Goal: Task Accomplishment & Management: Complete application form

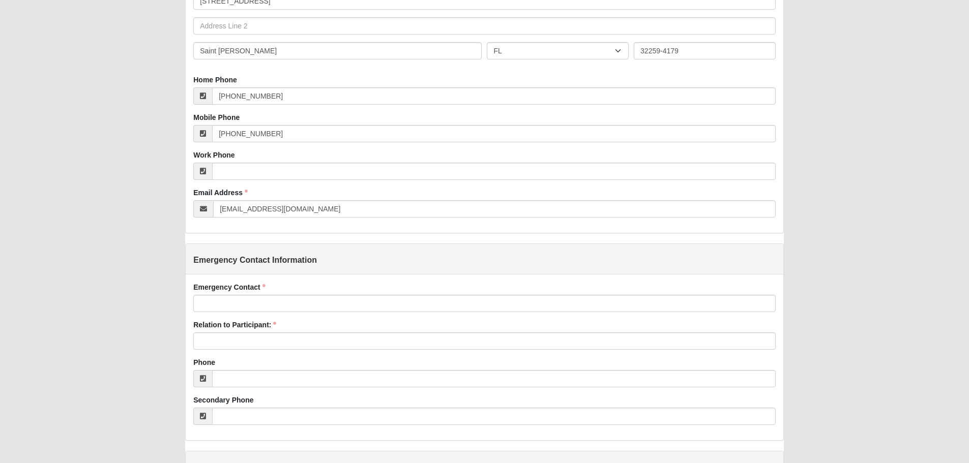
scroll to position [305, 0]
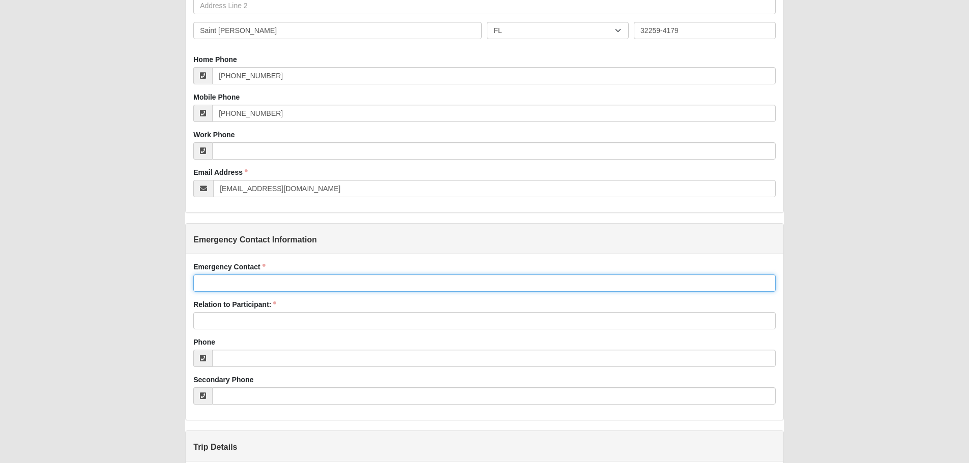
click at [249, 290] on input "Emergency Contact" at bounding box center [484, 283] width 582 height 17
type input "[PERSON_NAME]"
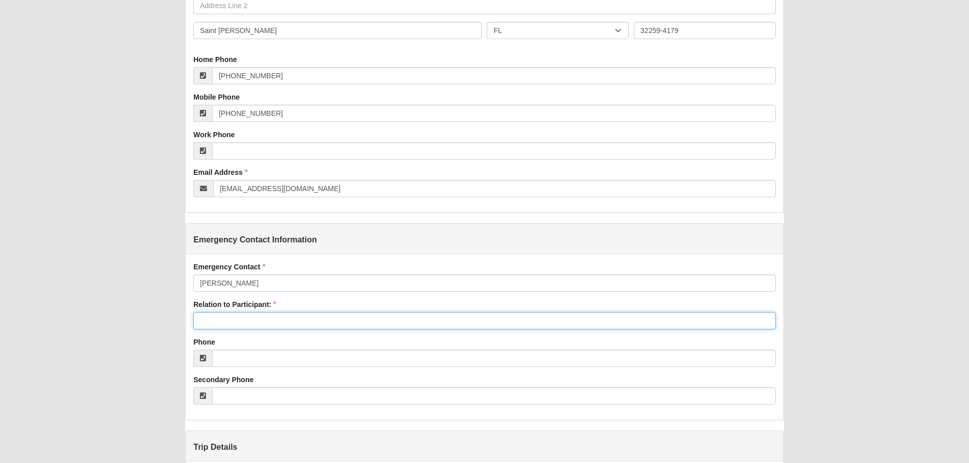
click at [247, 319] on input "Relation to Participant:" at bounding box center [484, 320] width 582 height 17
type input "Aunt/Family"
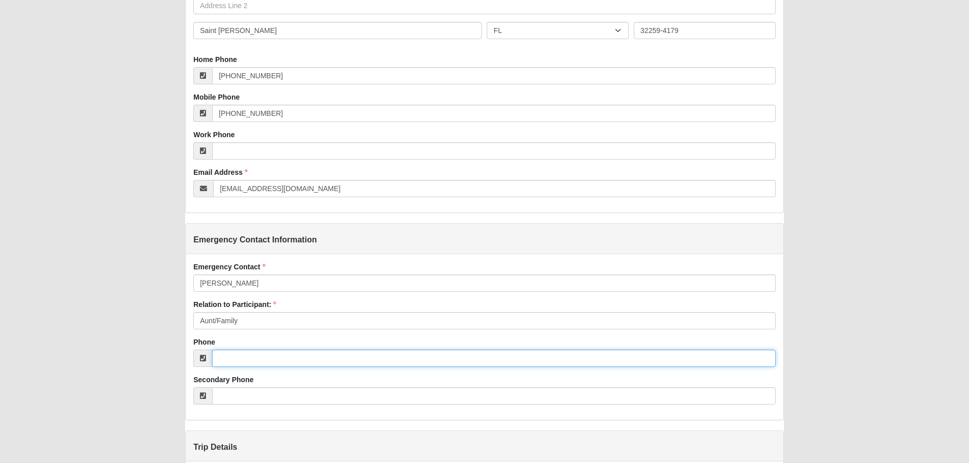
click at [242, 363] on input "Phone" at bounding box center [493, 358] width 563 height 17
click at [260, 367] on input "904" at bounding box center [493, 358] width 563 height 17
click at [267, 364] on input "904" at bounding box center [493, 358] width 563 height 17
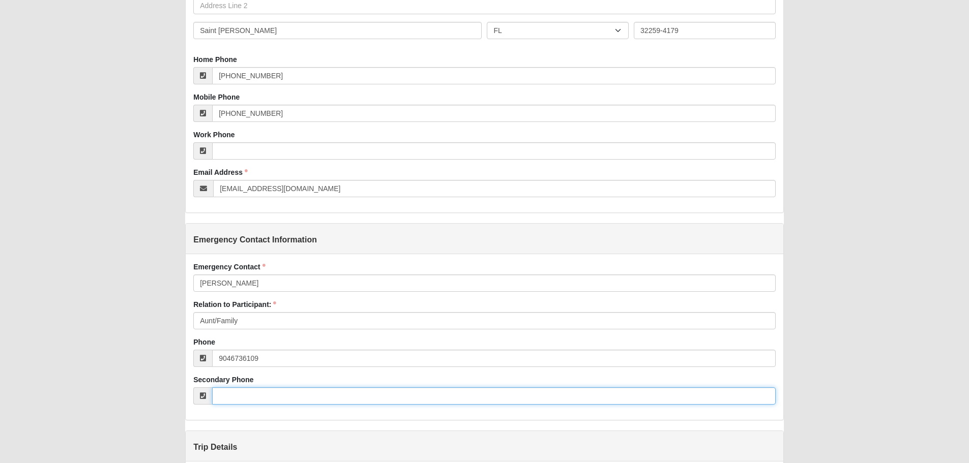
type input "[PHONE_NUMBER]"
click at [286, 404] on input "Secondary Phone" at bounding box center [493, 396] width 563 height 17
click at [289, 402] on input "Secondary Phone" at bounding box center [493, 396] width 563 height 17
click at [244, 395] on input "904-6736093" at bounding box center [493, 396] width 563 height 17
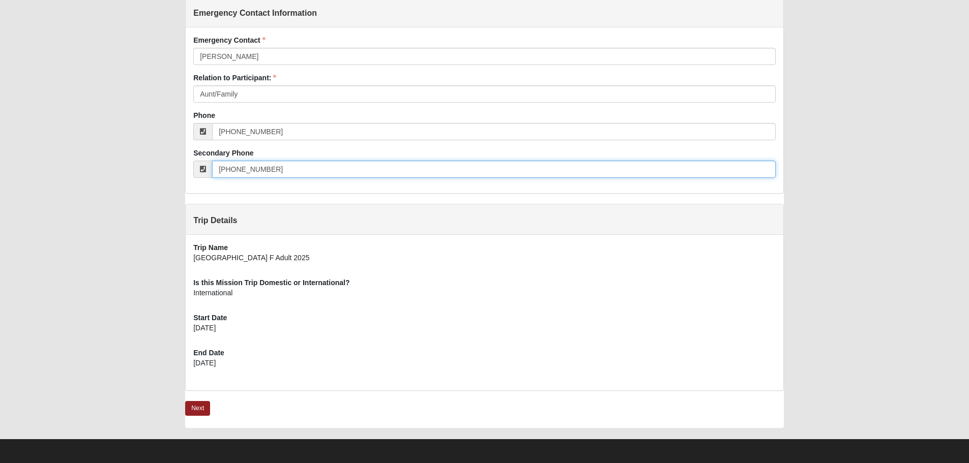
scroll to position [534, 0]
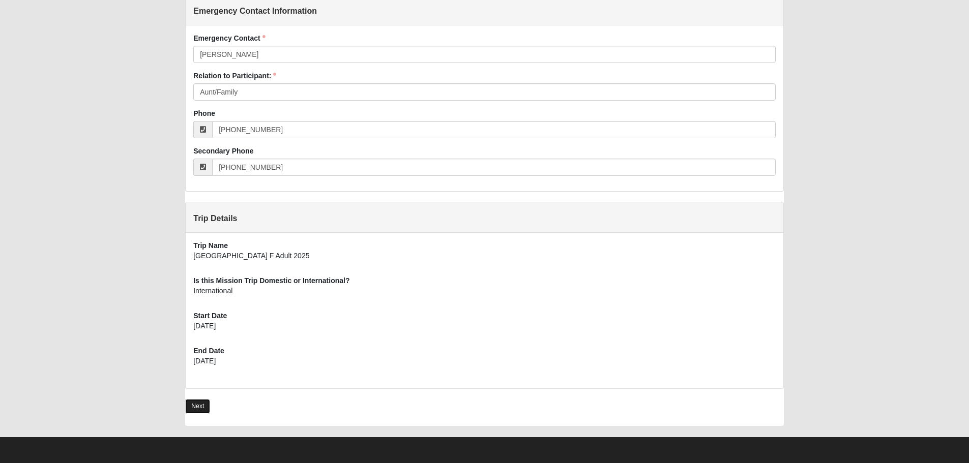
type input "[PHONE_NUMBER]"
click at [204, 404] on link "Next" at bounding box center [197, 406] width 25 height 15
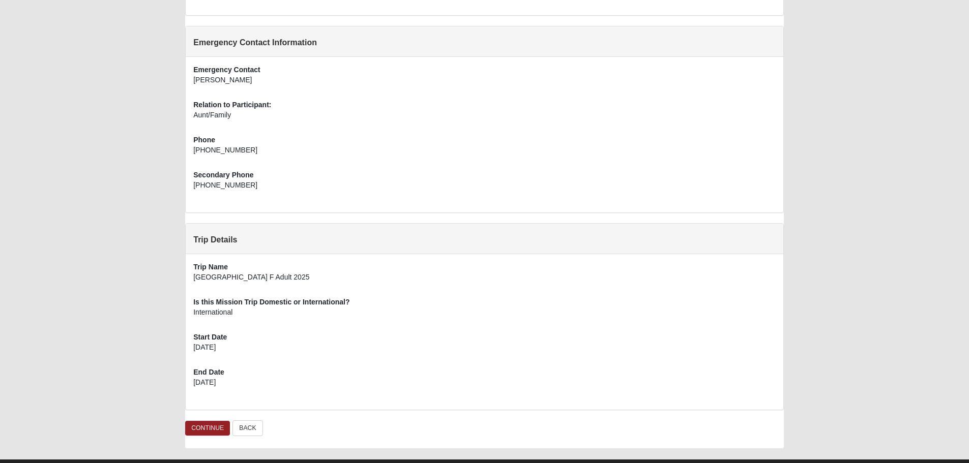
scroll to position [427, 0]
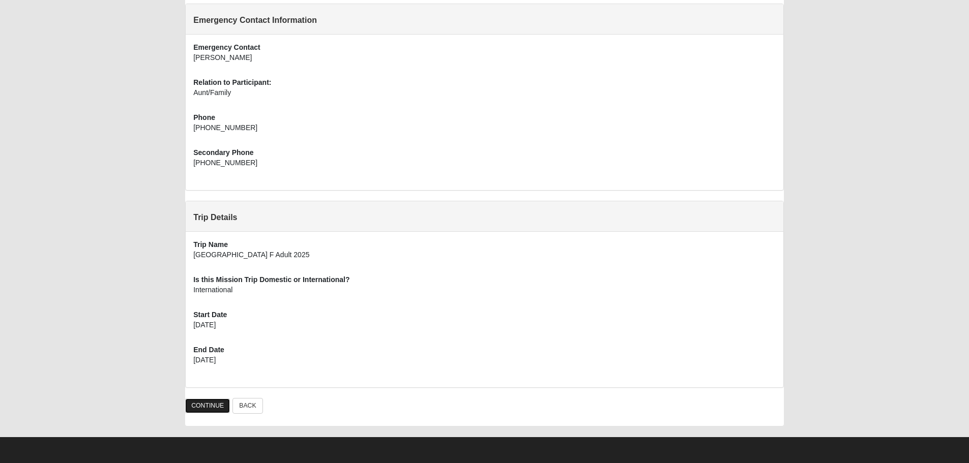
click at [220, 409] on link "CONTINUE" at bounding box center [207, 406] width 45 height 15
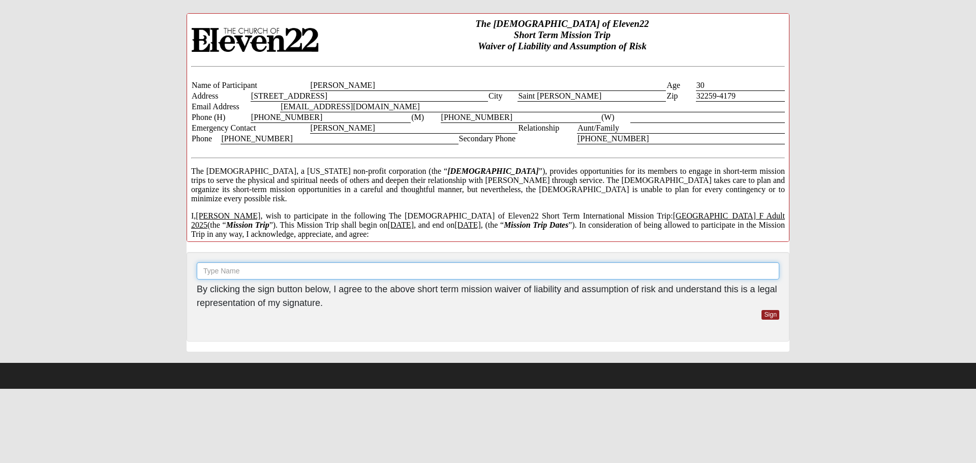
click at [315, 265] on input "text" at bounding box center [488, 270] width 583 height 17
type input "[PERSON_NAME]"
click at [774, 314] on link "Sign" at bounding box center [771, 315] width 18 height 10
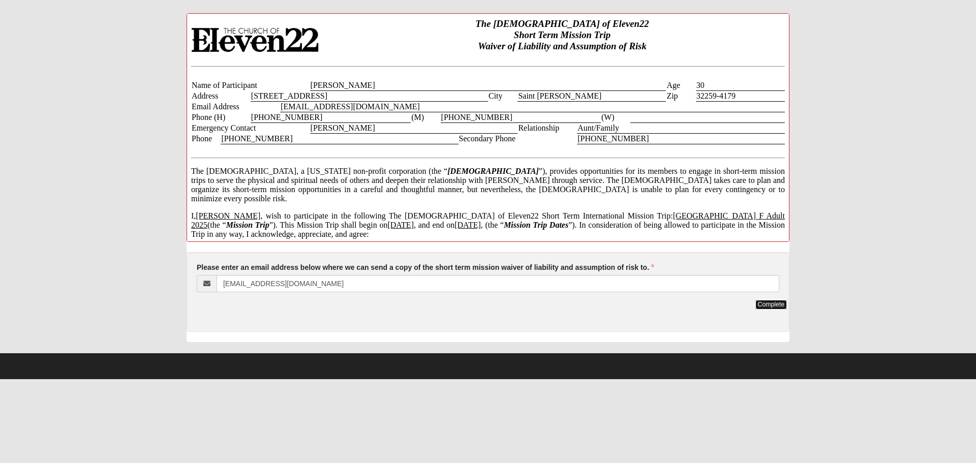
click at [774, 306] on link "Complete" at bounding box center [772, 305] width 32 height 10
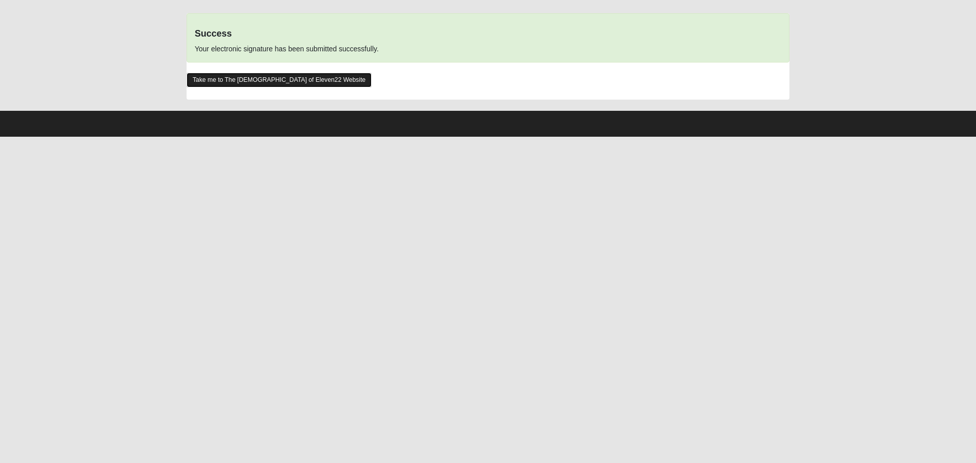
click at [266, 82] on link "Take me to The Church of Eleven22 Website" at bounding box center [279, 80] width 185 height 15
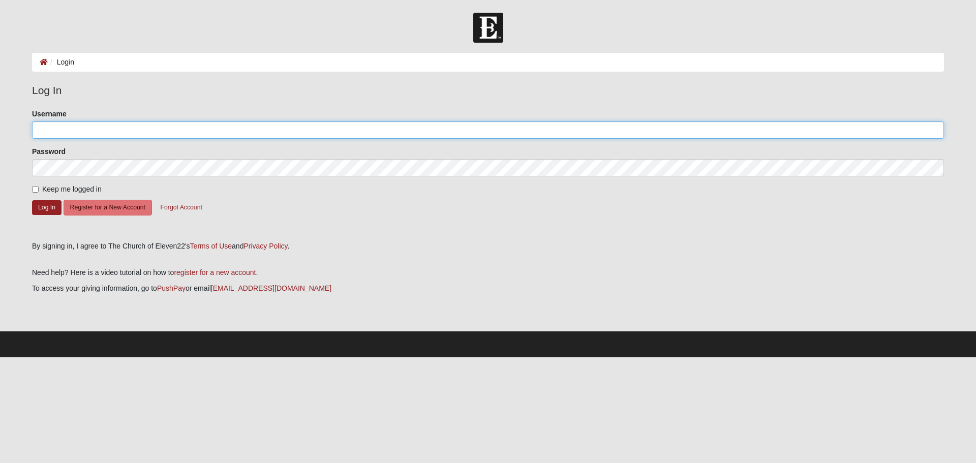
click at [86, 131] on input "Username" at bounding box center [488, 130] width 912 height 17
click at [121, 133] on input "Username" at bounding box center [488, 130] width 912 height 17
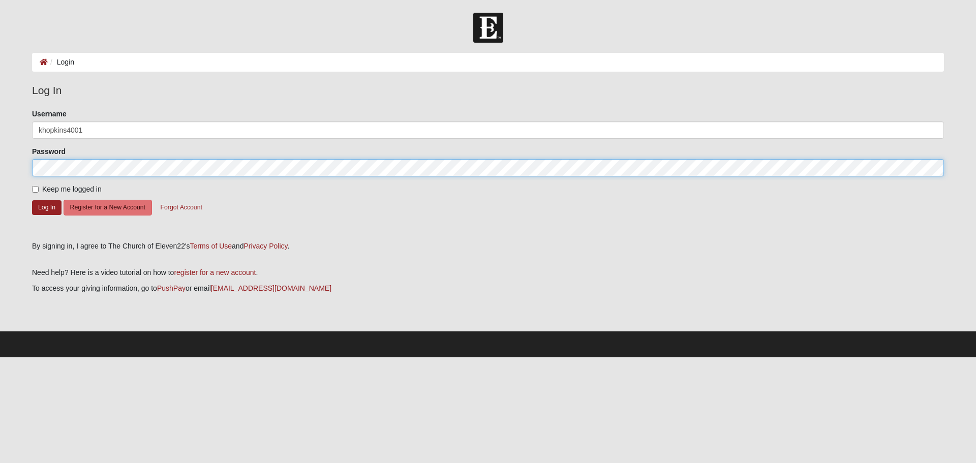
click at [32, 200] on button "Log In" at bounding box center [46, 207] width 29 height 15
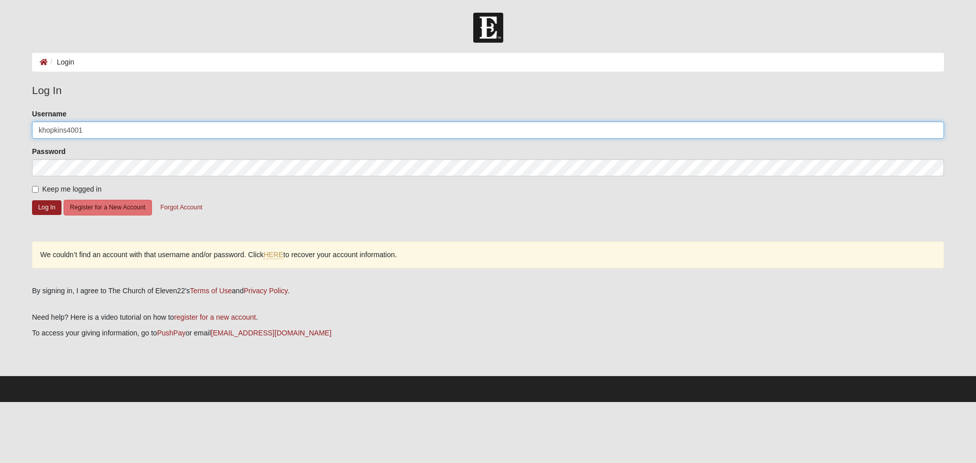
drag, startPoint x: 90, startPoint y: 128, endPoint x: 68, endPoint y: 130, distance: 22.5
click at [68, 130] on input "khopkins4001" at bounding box center [488, 130] width 912 height 17
type input "khopkins"
drag, startPoint x: 43, startPoint y: 207, endPoint x: 52, endPoint y: 212, distance: 10.2
click at [43, 207] on button "Log In" at bounding box center [46, 207] width 29 height 15
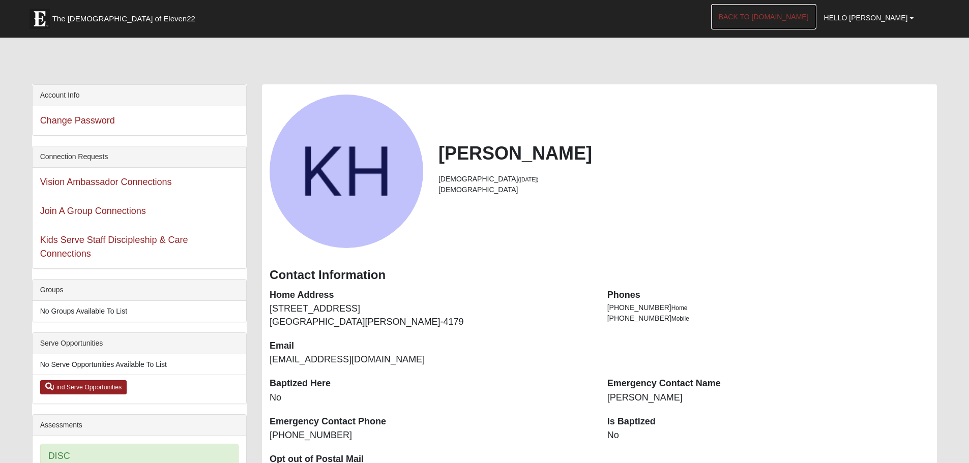
click at [794, 16] on link "Back to [DOMAIN_NAME]" at bounding box center [763, 16] width 105 height 25
click at [885, 10] on link "Hello [PERSON_NAME]" at bounding box center [869, 17] width 106 height 25
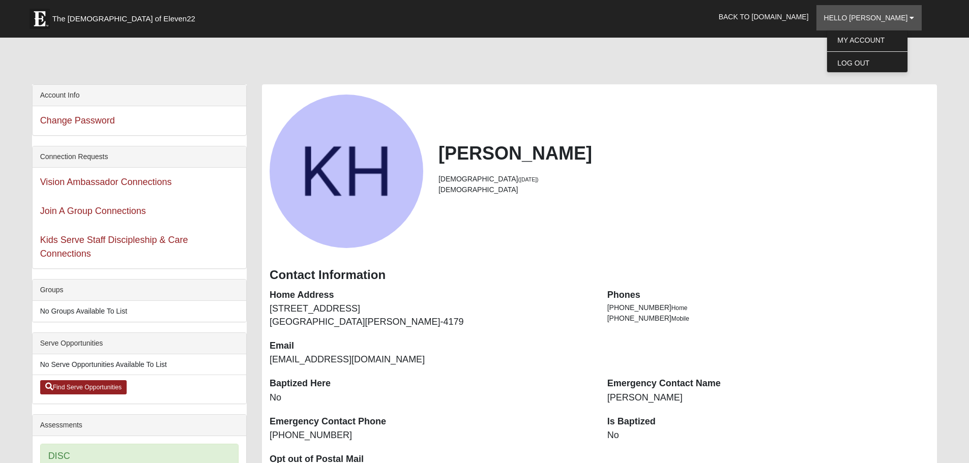
click at [629, 180] on li "[DEMOGRAPHIC_DATA] ([DATE])" at bounding box center [683, 179] width 491 height 11
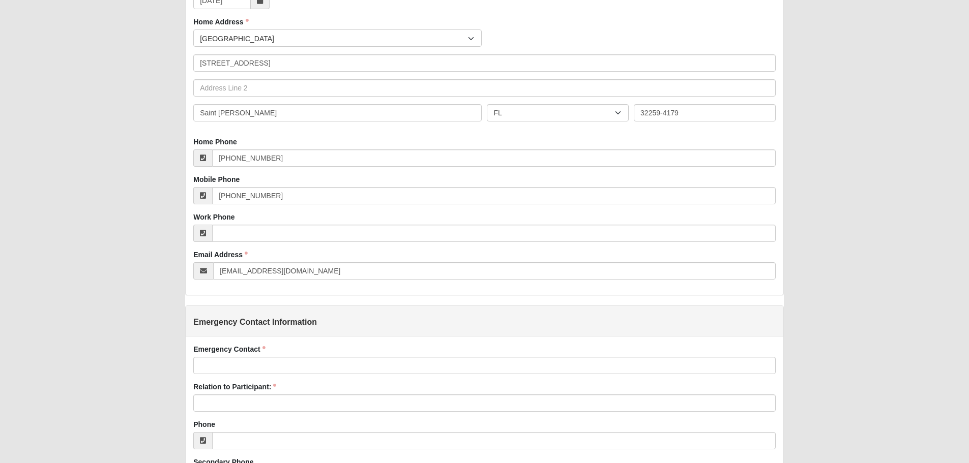
scroll to position [305, 0]
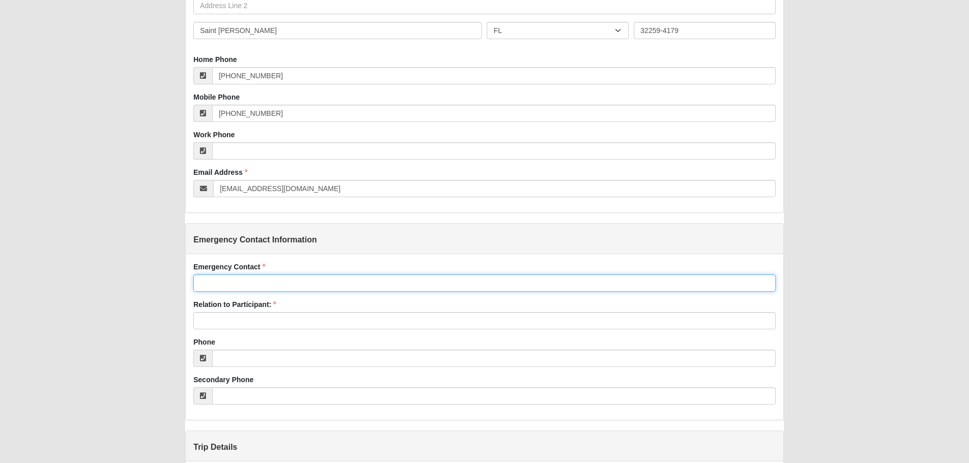
click at [255, 284] on input "Emergency Contact" at bounding box center [484, 283] width 582 height 17
type input "[PERSON_NAME]"
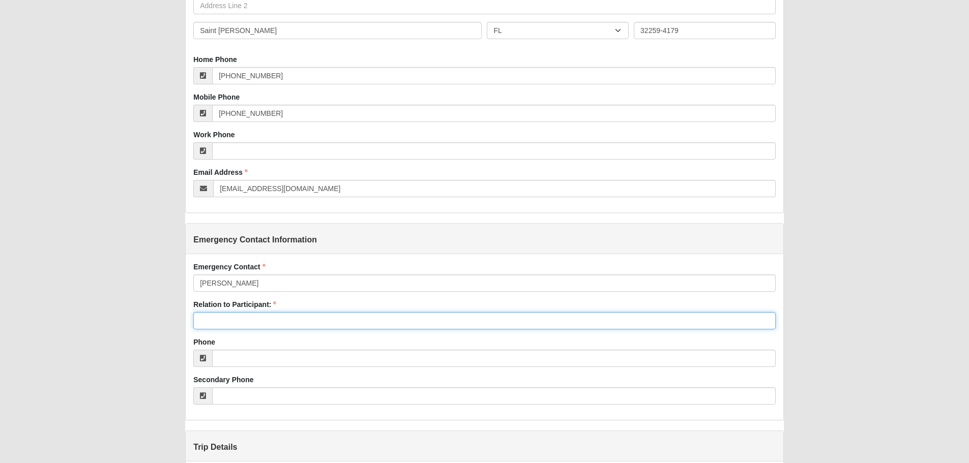
click at [245, 323] on input "Relation to Participant:" at bounding box center [484, 320] width 582 height 17
type input "Aunt/Family"
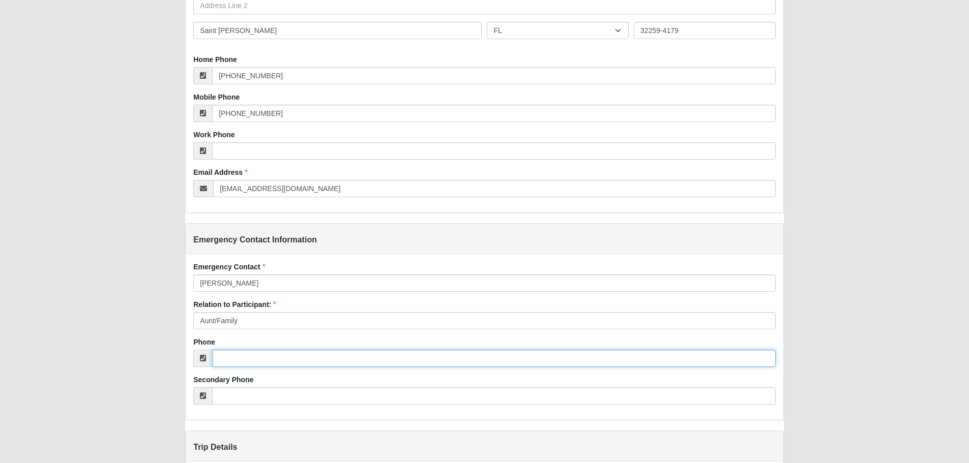
click at [230, 361] on input "Phone" at bounding box center [493, 358] width 563 height 17
type input "[PHONE_NUMBER]"
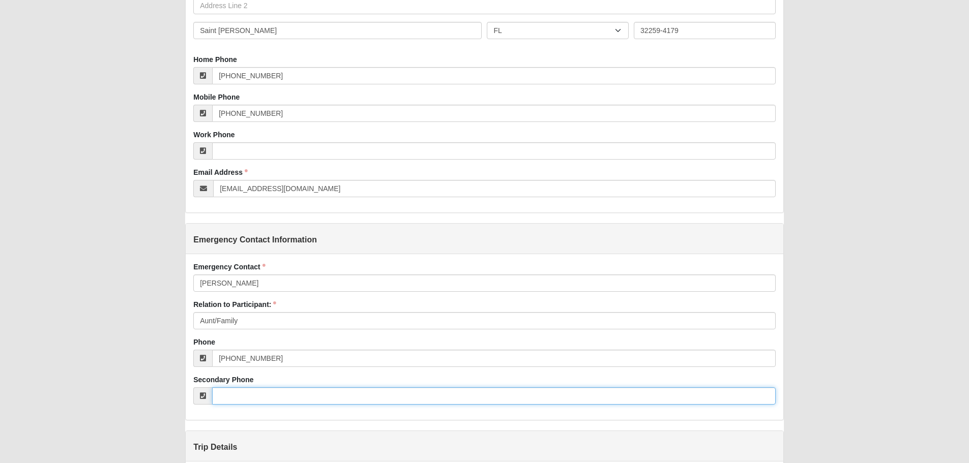
click at [242, 393] on input "Secondary Phone" at bounding box center [493, 396] width 563 height 17
type input "[PHONE_NUMBER]"
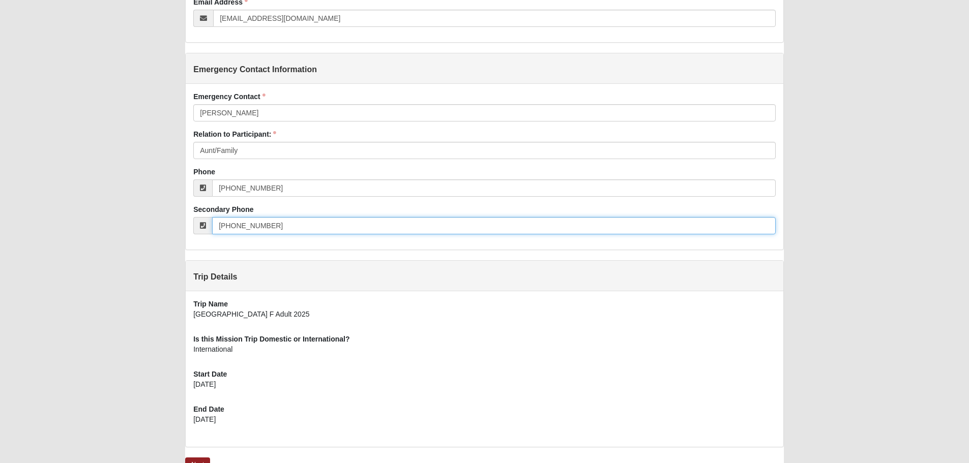
scroll to position [534, 0]
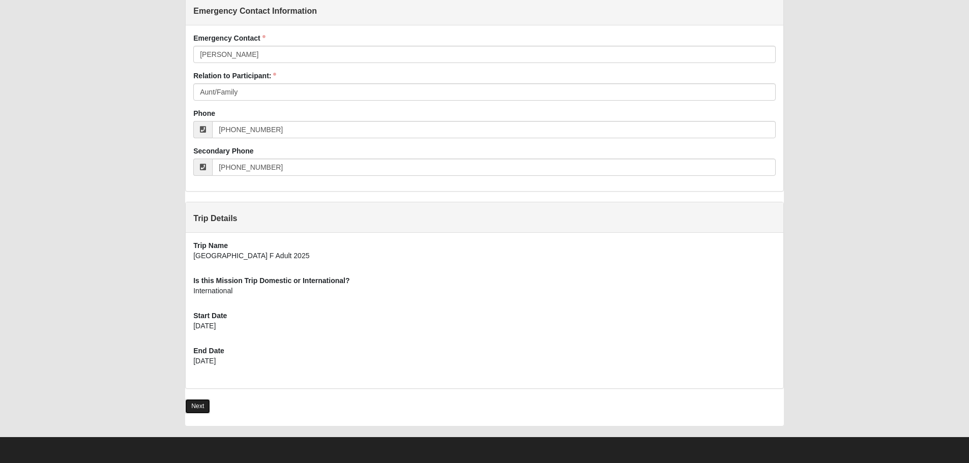
click at [208, 408] on link "Next" at bounding box center [197, 406] width 25 height 15
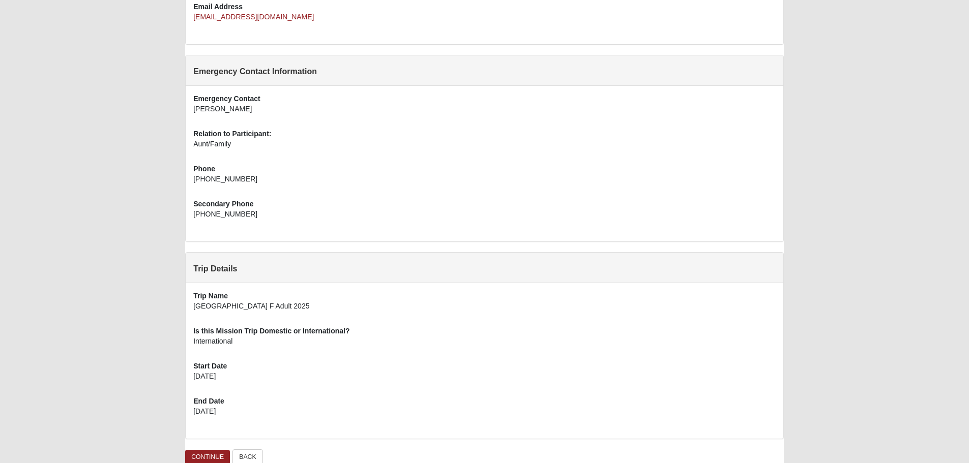
scroll to position [427, 0]
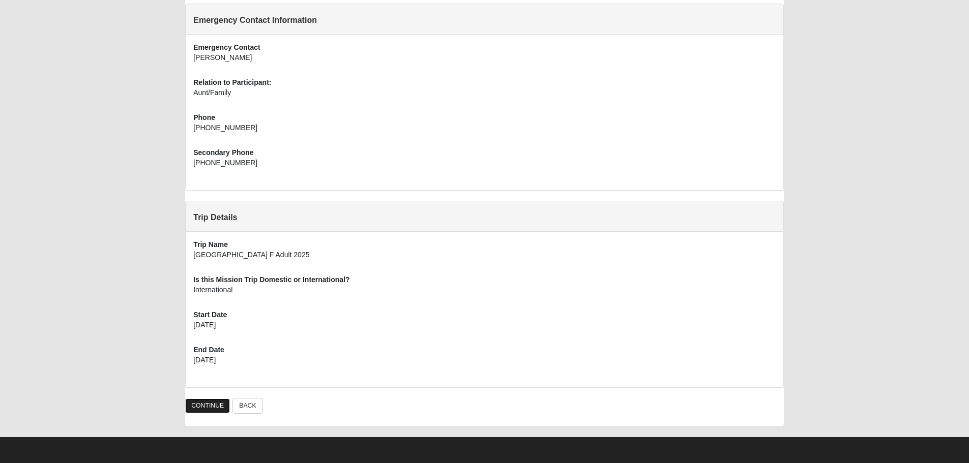
click at [198, 408] on link "CONTINUE" at bounding box center [207, 406] width 45 height 15
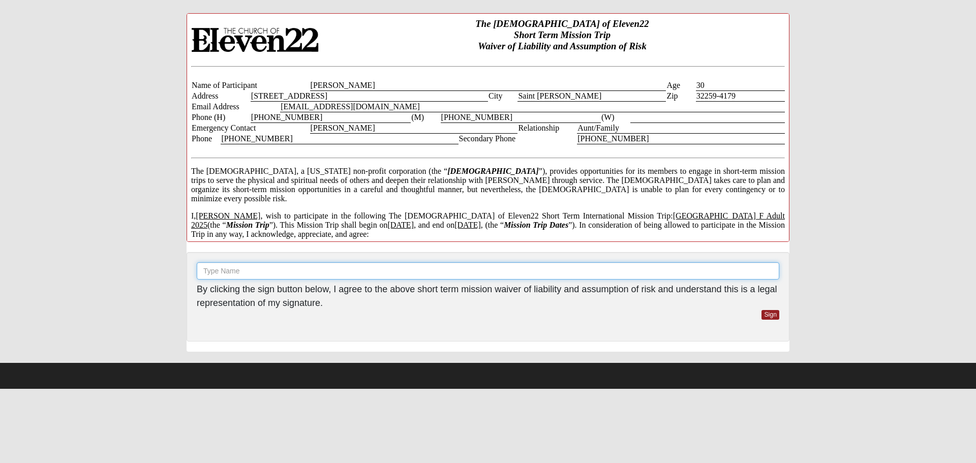
click at [294, 274] on input "text" at bounding box center [488, 270] width 583 height 17
type input "[PERSON_NAME]"
click at [767, 314] on link "Sign" at bounding box center [771, 315] width 18 height 10
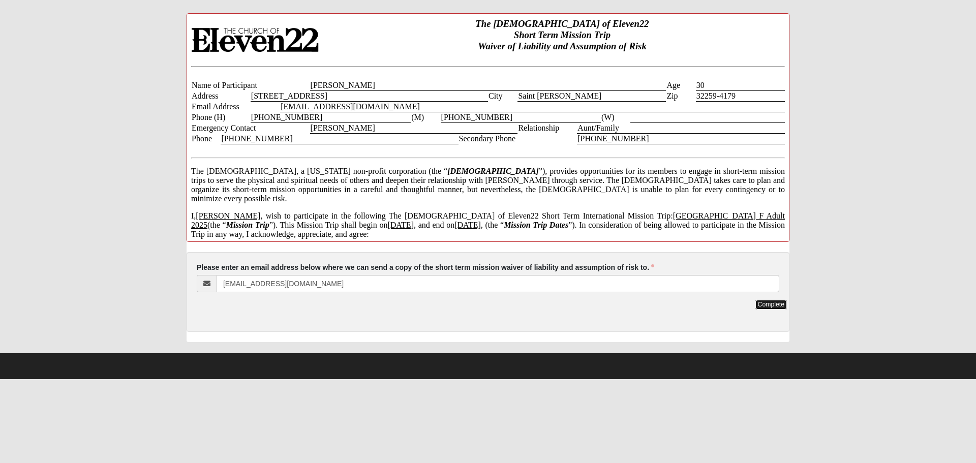
click at [782, 308] on link "Complete" at bounding box center [772, 305] width 32 height 10
